Goal: Check status: Check status

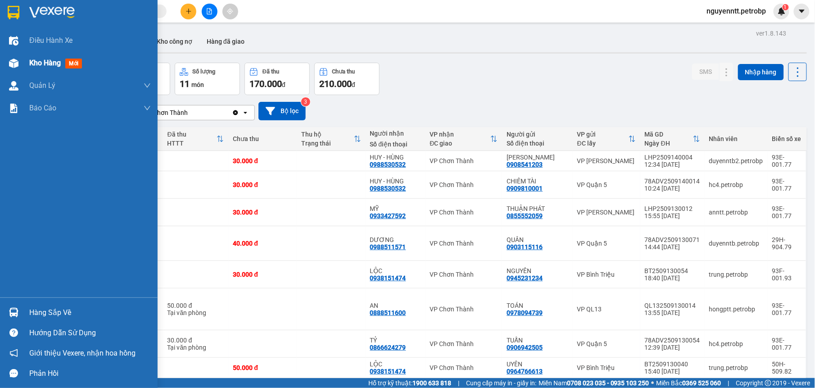
click at [46, 64] on span "Kho hàng" at bounding box center [45, 63] width 32 height 9
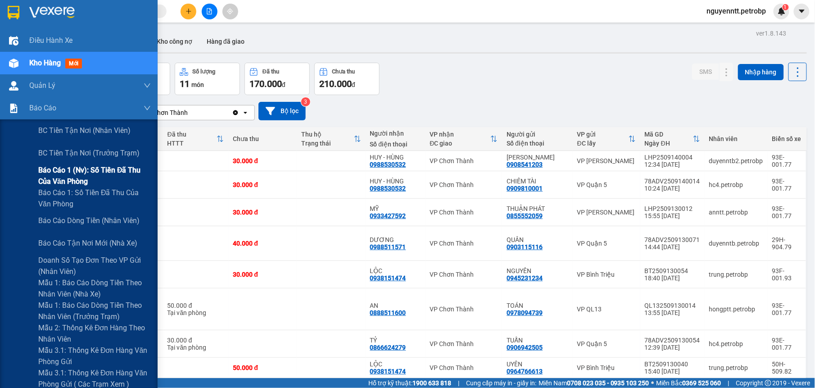
click at [73, 172] on span "Báo cáo 1 (nv): Số tiền đã thu của văn phòng" at bounding box center [94, 175] width 113 height 23
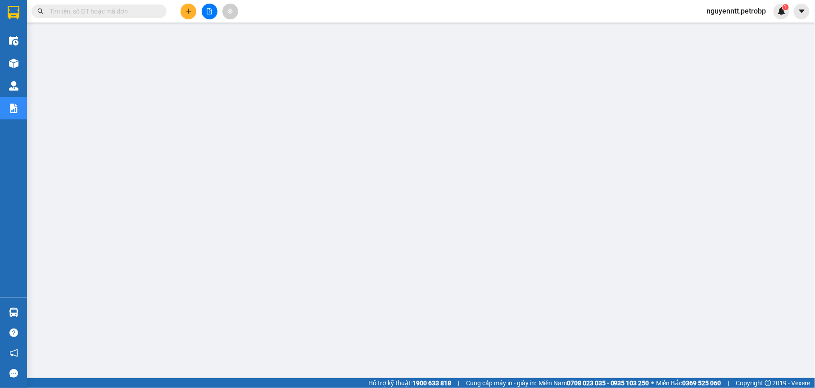
paste input "78ADV2509110083"
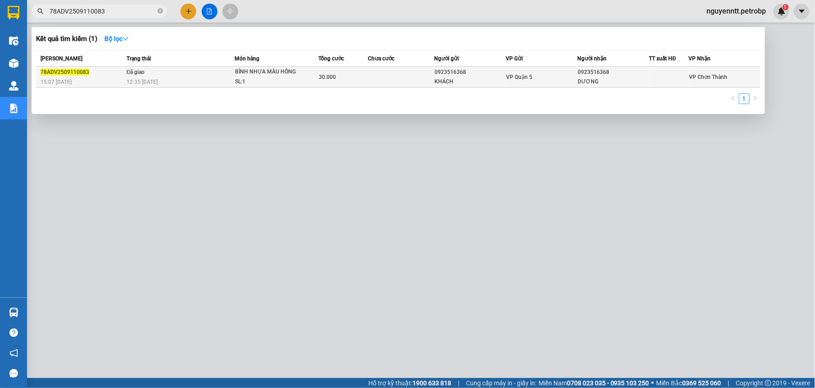
type input "78ADV2509110083"
click at [204, 74] on td "Đã giao 12:35 [DATE]" at bounding box center [179, 77] width 110 height 21
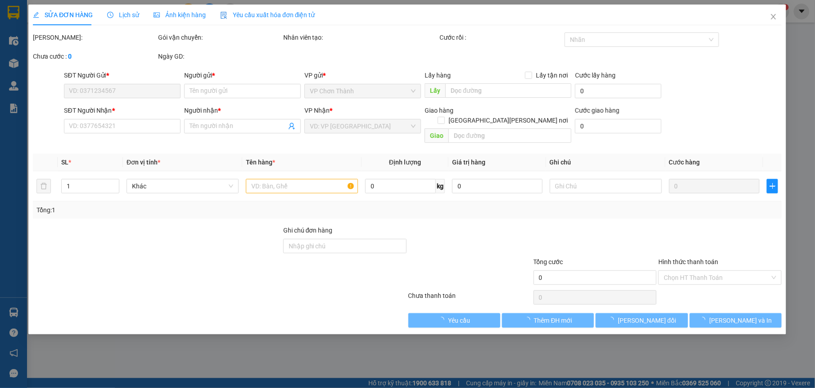
type input "0923516368"
type input "KHÁCH"
type input "0923516368"
type input "DƯƠNG"
type input "30.000"
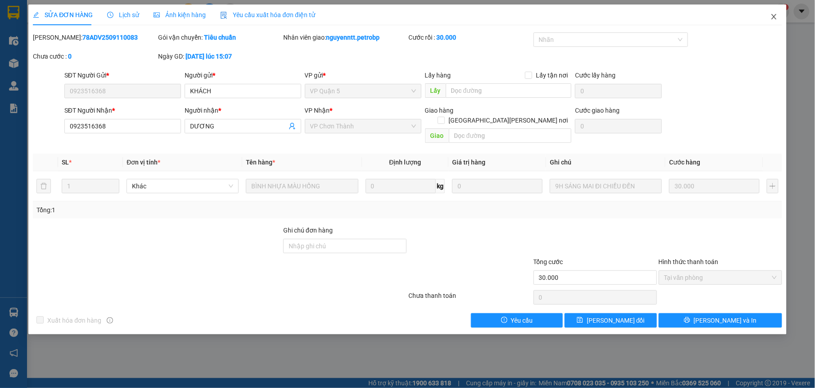
click at [772, 20] on icon "close" at bounding box center [774, 16] width 7 height 7
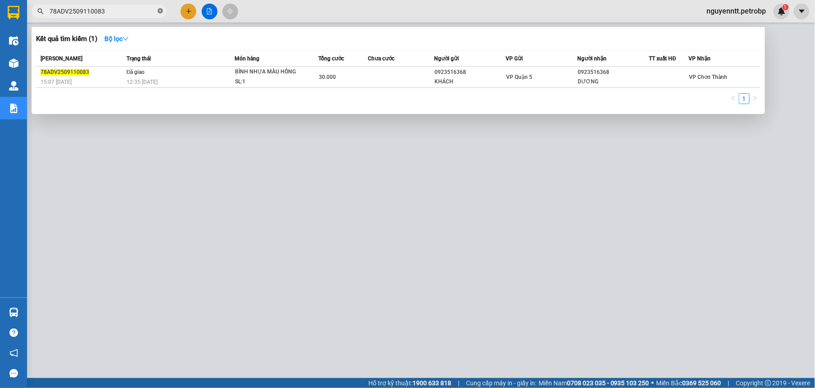
click at [159, 9] on icon "close-circle" at bounding box center [160, 10] width 5 height 5
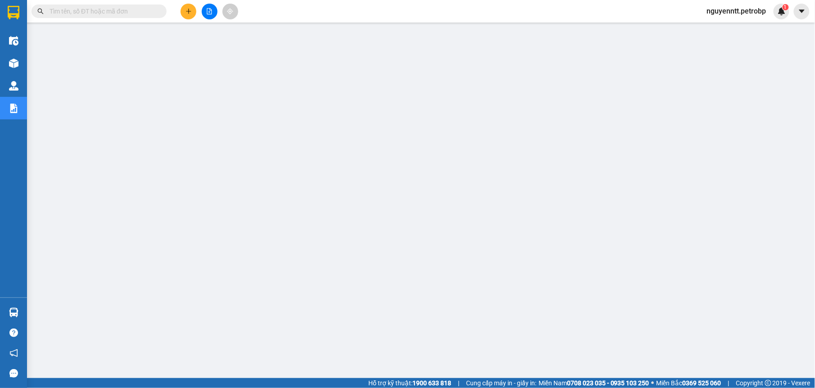
paste input "BT2509140007"
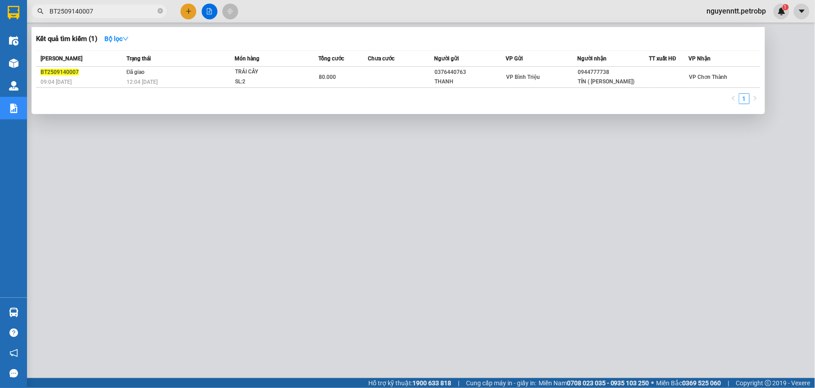
type input "BT2509140007"
click at [207, 296] on div at bounding box center [407, 194] width 815 height 388
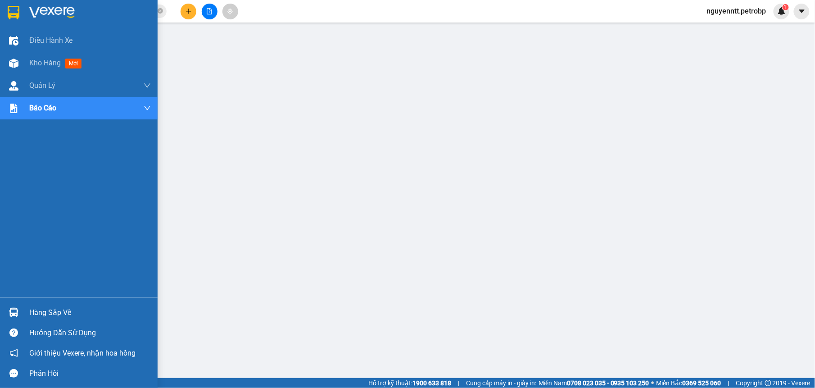
click at [27, 306] on div "Hàng sắp về" at bounding box center [79, 312] width 158 height 20
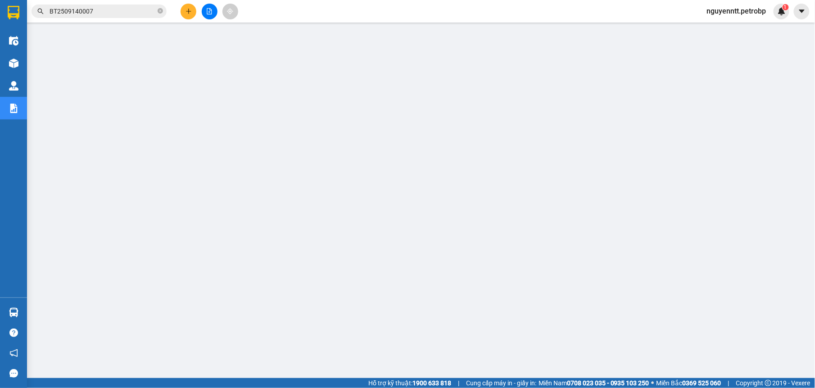
click at [212, 10] on icon "file-add" at bounding box center [209, 11] width 6 height 6
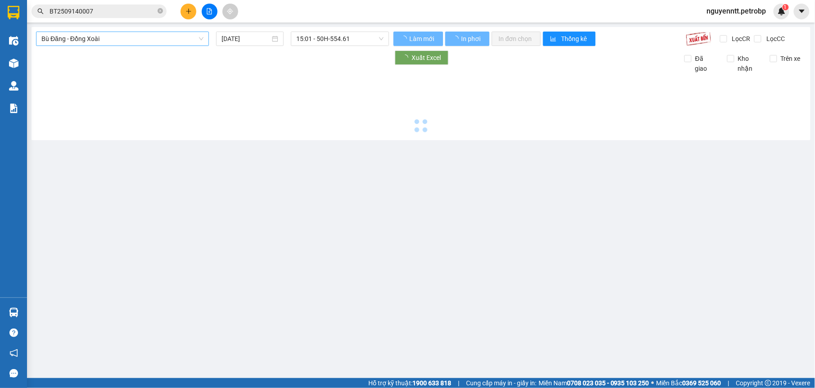
click at [104, 41] on span "Bù Đăng - Đồng Xoài" at bounding box center [122, 39] width 162 height 14
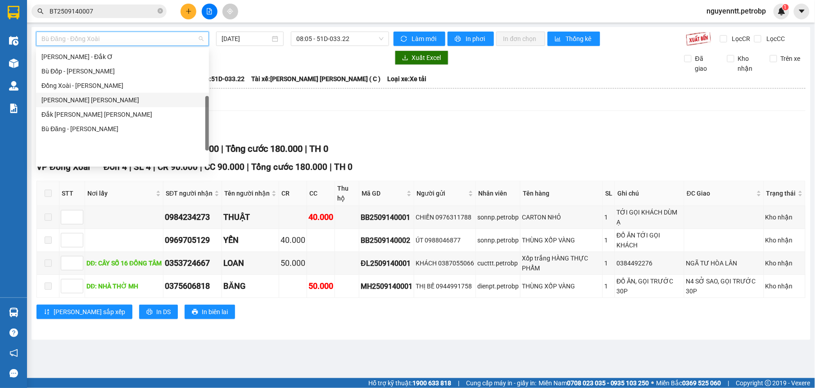
scroll to position [97, 0]
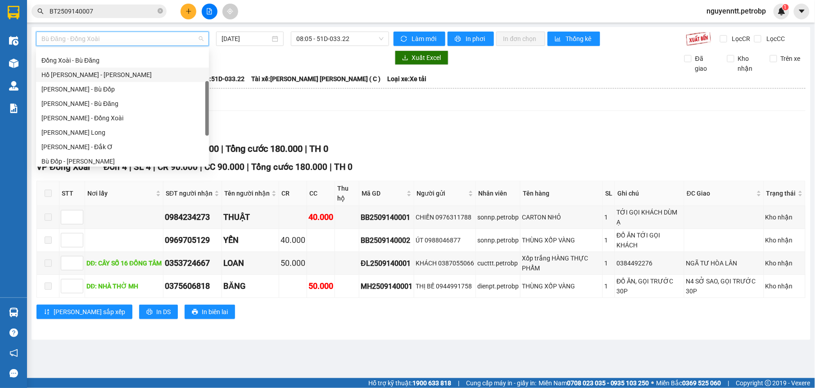
click at [103, 76] on div "Hồ [PERSON_NAME] - [PERSON_NAME]" at bounding box center [122, 75] width 162 height 10
type input "[DATE]"
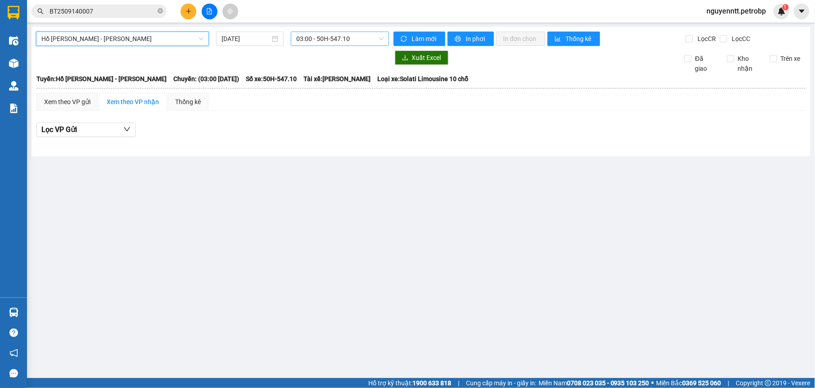
click at [316, 37] on span "03:00 - 50H-547.10" at bounding box center [339, 39] width 87 height 14
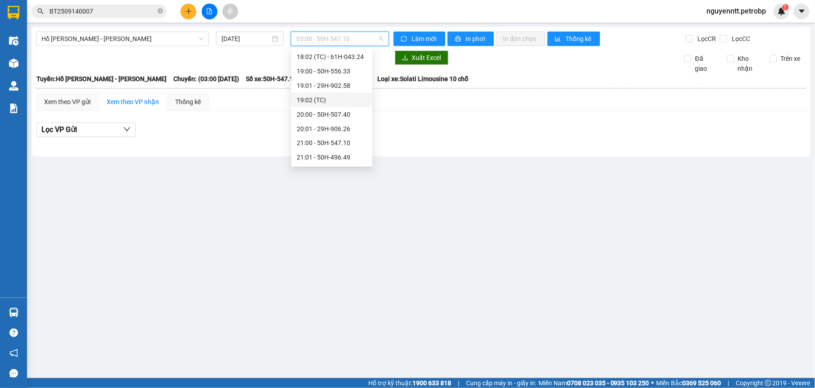
scroll to position [548, 0]
click at [334, 86] on div "20:00 - 50H-507.40" at bounding box center [332, 86] width 70 height 10
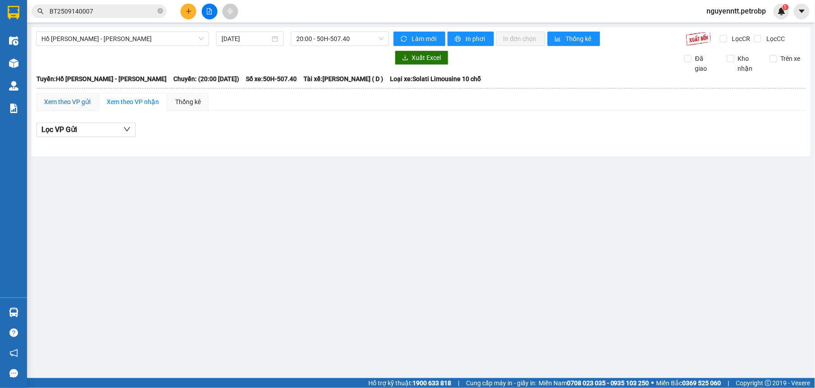
click at [78, 105] on div "Xem theo VP gửi" at bounding box center [67, 102] width 46 height 10
click at [132, 96] on div "Xem theo VP nhận" at bounding box center [133, 102] width 68 height 18
